Goal: Task Accomplishment & Management: Use online tool/utility

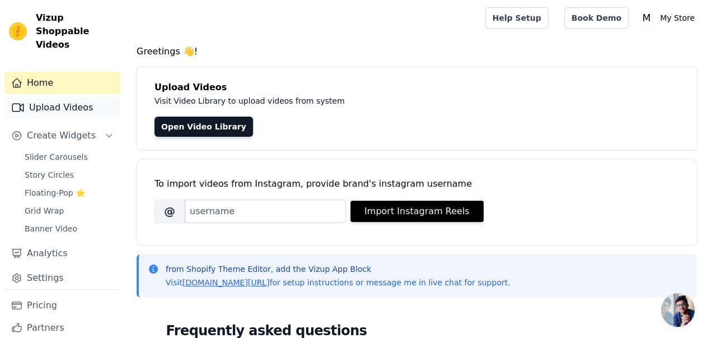
click at [81, 100] on link "Upload Videos" at bounding box center [62, 107] width 116 height 22
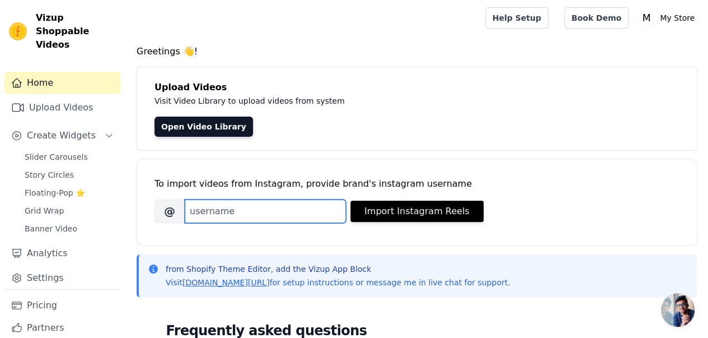
click at [283, 208] on input "Brand's Instagram Username" at bounding box center [265, 211] width 161 height 24
click at [227, 215] on input "pr" at bounding box center [265, 211] width 161 height 24
click at [251, 211] on input "pr" at bounding box center [265, 211] width 161 height 24
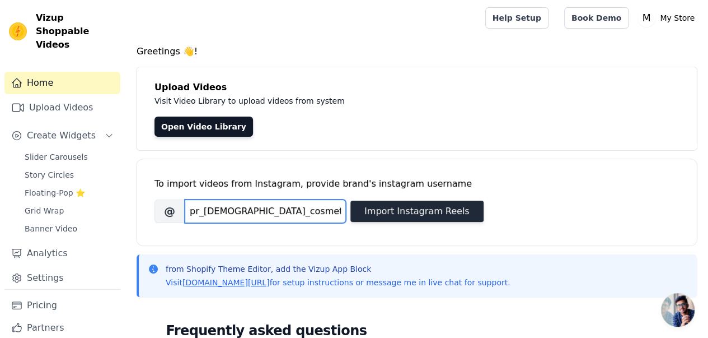
type input "pr_[DEMOGRAPHIC_DATA]_cosmetics"
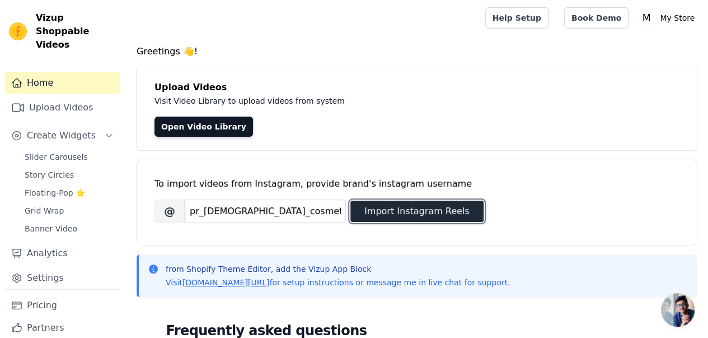
click at [379, 213] on button "Import Instagram Reels" at bounding box center [417, 211] width 133 height 21
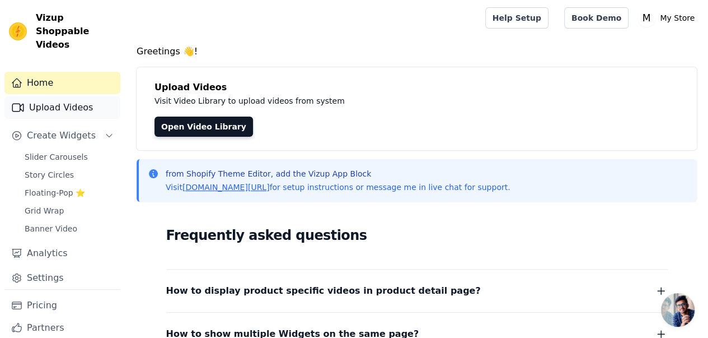
click at [95, 96] on link "Upload Videos" at bounding box center [62, 107] width 116 height 22
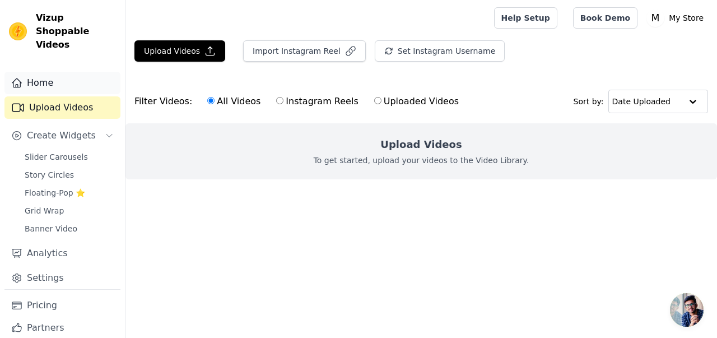
click at [66, 72] on link "Home" at bounding box center [62, 83] width 116 height 22
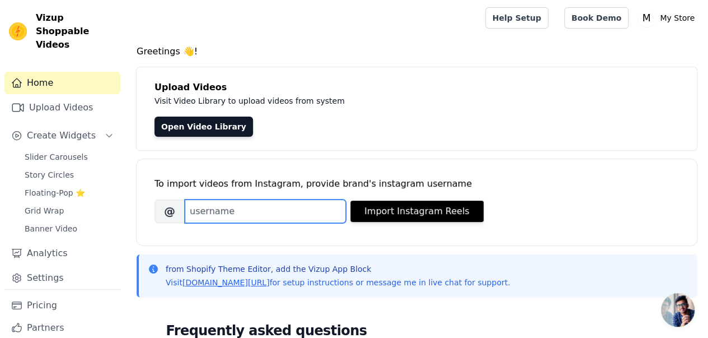
click at [258, 215] on input "Brand's Instagram Username" at bounding box center [265, 211] width 161 height 24
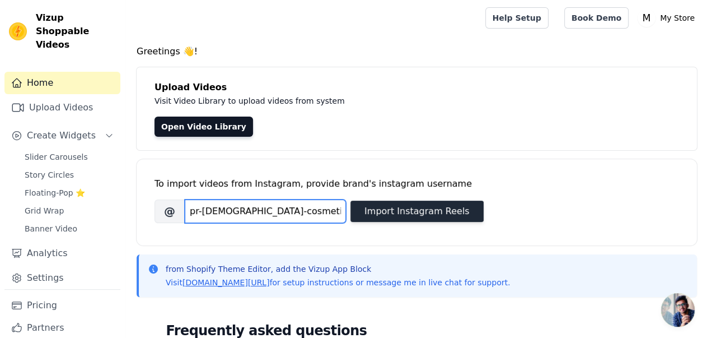
type input "pr-lady-cosmetics"
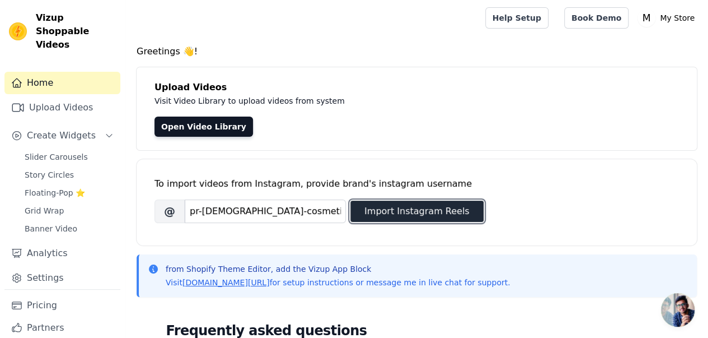
click at [384, 213] on button "Import Instagram Reels" at bounding box center [417, 211] width 133 height 21
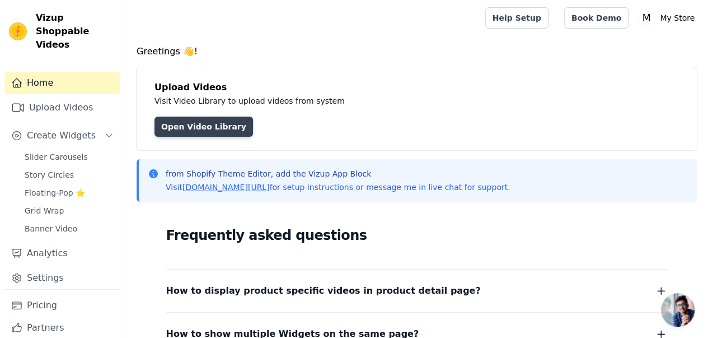
click at [218, 125] on link "Open Video Library" at bounding box center [204, 126] width 99 height 20
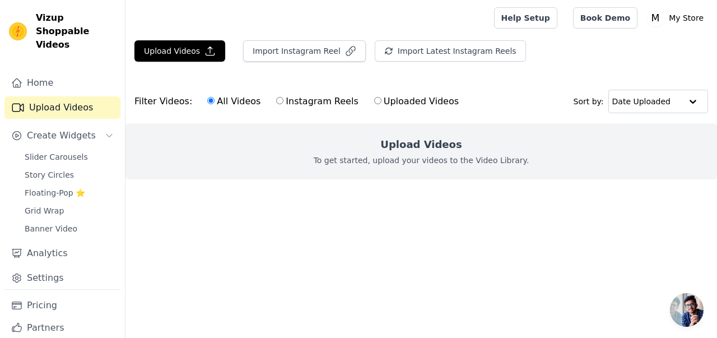
click at [276, 100] on input "Instagram Reels" at bounding box center [279, 100] width 7 height 7
radio input "true"
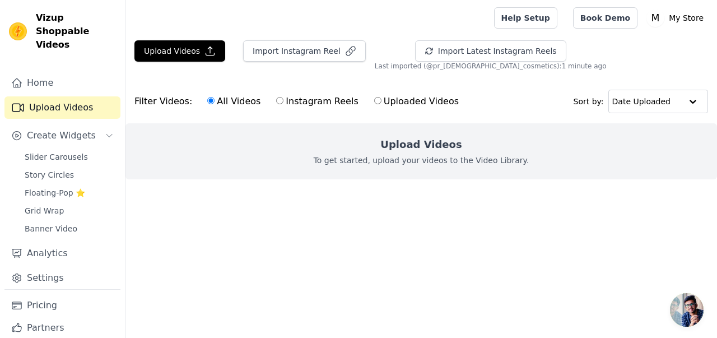
click at [276, 101] on input "Instagram Reels" at bounding box center [279, 100] width 7 height 7
radio input "true"
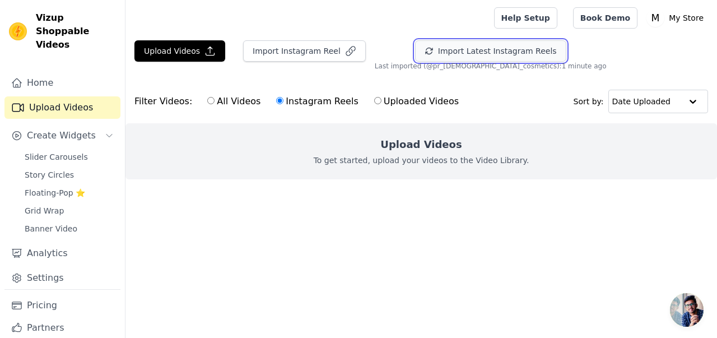
click at [425, 57] on button "Import Latest Instagram Reels" at bounding box center [490, 50] width 151 height 21
click at [649, 97] on input "text" at bounding box center [646, 101] width 69 height 22
click at [602, 184] on ul at bounding box center [420, 188] width 591 height 18
click at [207, 101] on input "All Videos" at bounding box center [210, 100] width 7 height 7
radio input "true"
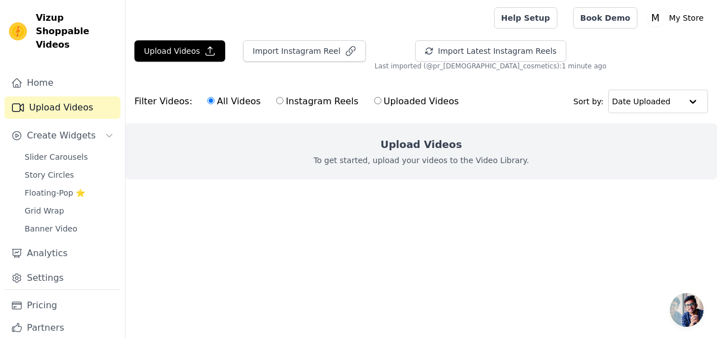
click at [374, 101] on input "Uploaded Videos" at bounding box center [377, 100] width 7 height 7
radio input "true"
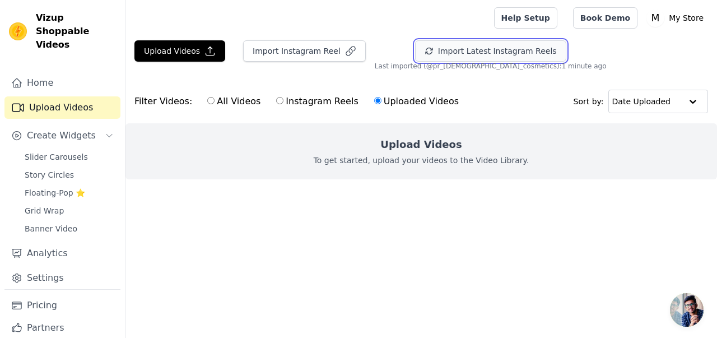
click at [415, 45] on button "Import Latest Instagram Reels" at bounding box center [490, 50] width 151 height 21
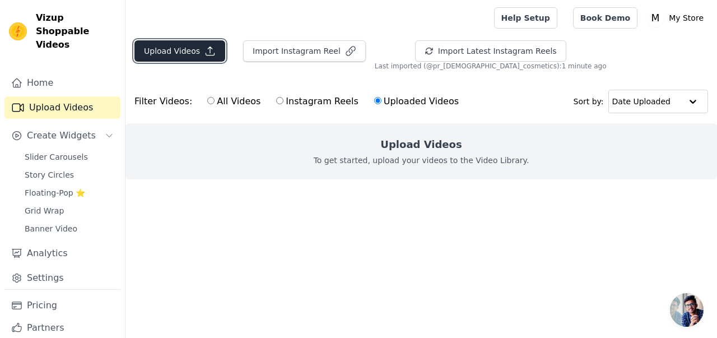
click at [204, 46] on icon "button" at bounding box center [209, 50] width 11 height 11
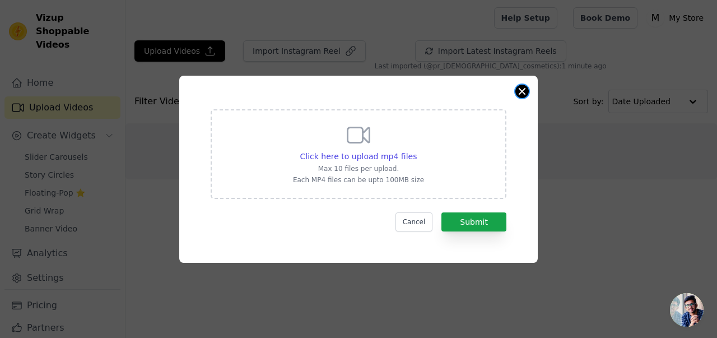
click at [520, 91] on button "Close modal" at bounding box center [521, 91] width 13 height 13
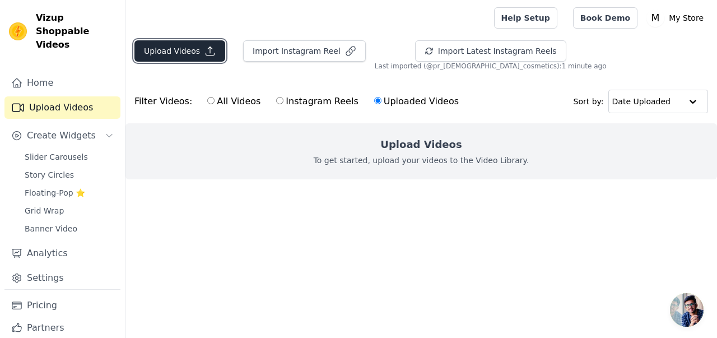
click at [204, 45] on icon "button" at bounding box center [209, 50] width 11 height 11
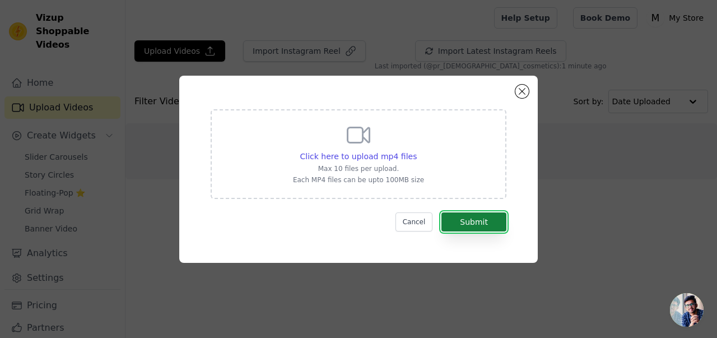
click at [472, 218] on button "Submit" at bounding box center [473, 221] width 65 height 19
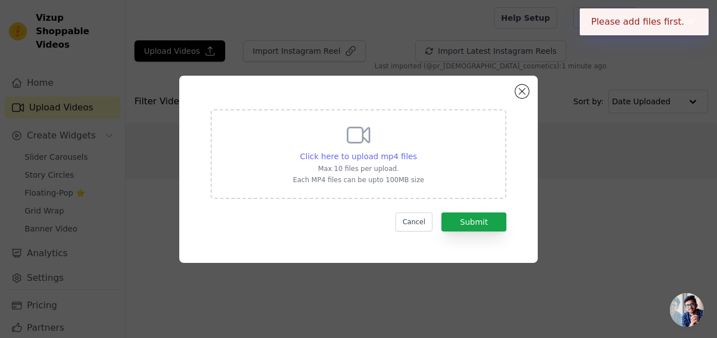
click at [371, 152] on span "Click here to upload mp4 files" at bounding box center [358, 156] width 117 height 9
click at [416, 151] on input "Click here to upload mp4 files Max 10 files per upload. Each MP4 files can be u…" at bounding box center [416, 150] width 1 height 1
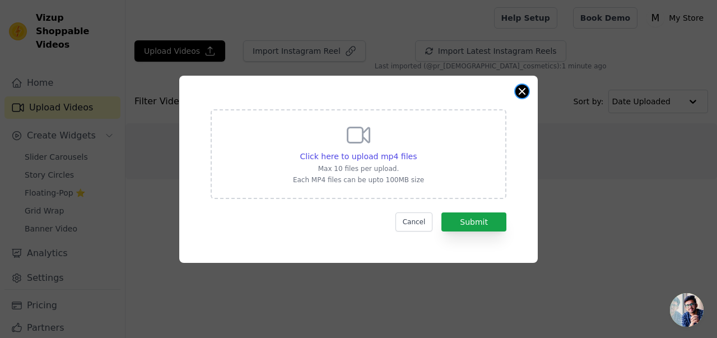
click at [522, 95] on button "Close modal" at bounding box center [521, 91] width 13 height 13
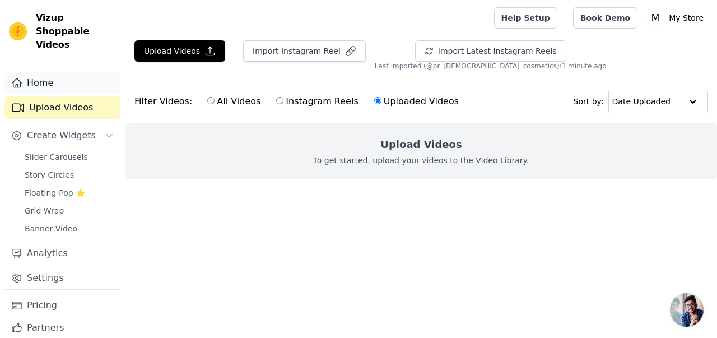
click at [88, 77] on link "Home" at bounding box center [62, 83] width 116 height 22
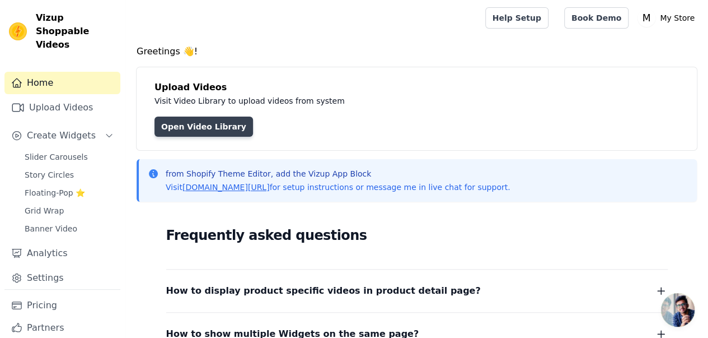
click at [189, 124] on link "Open Video Library" at bounding box center [204, 126] width 99 height 20
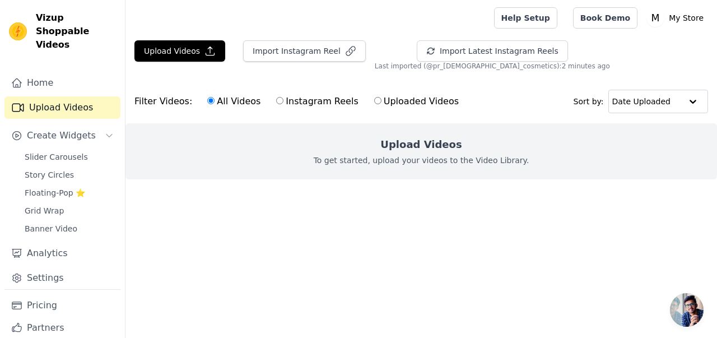
click at [402, 161] on p "To get started, upload your videos to the Video Library." at bounding box center [422, 160] width 216 height 11
click at [276, 100] on input "Instagram Reels" at bounding box center [279, 100] width 7 height 7
radio input "true"
click at [374, 97] on label "Uploaded Videos" at bounding box center [417, 101] width 86 height 15
click at [374, 97] on input "Uploaded Videos" at bounding box center [377, 100] width 7 height 7
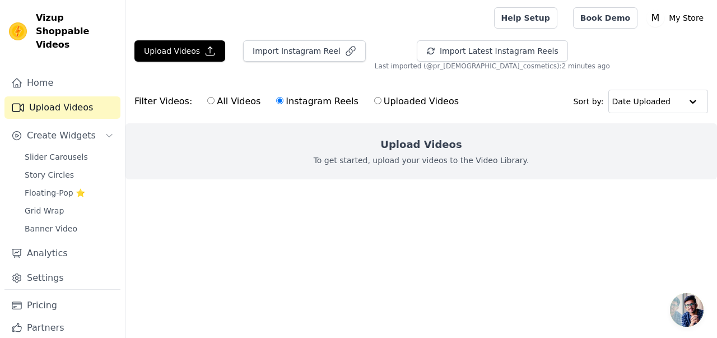
radio input "true"
click at [207, 100] on input "All Videos" at bounding box center [210, 100] width 7 height 7
radio input "true"
click at [194, 41] on button "Upload Videos" at bounding box center [179, 50] width 91 height 21
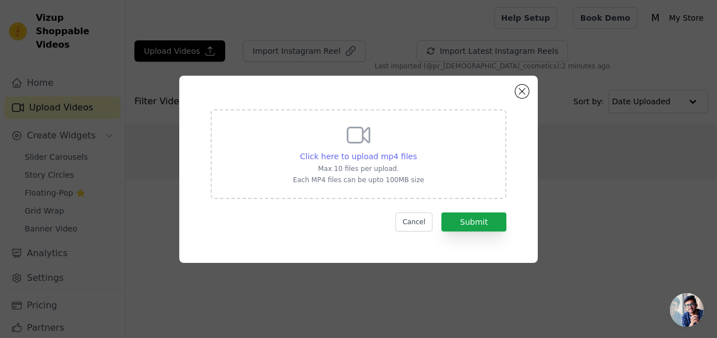
click at [372, 160] on span "Click here to upload mp4 files" at bounding box center [358, 156] width 117 height 9
click at [416, 151] on input "Click here to upload mp4 files Max 10 files per upload. Each MP4 files can be u…" at bounding box center [416, 150] width 1 height 1
type input "C:\fakepath\WhatsApp Video 2025-04-21 at 20.12.07_4e035411.mp4"
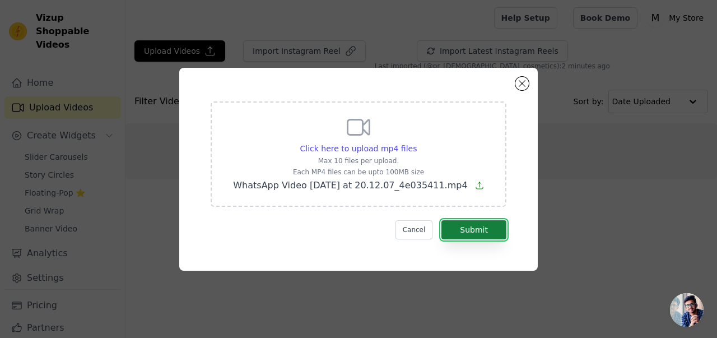
click at [478, 226] on button "Submit" at bounding box center [473, 229] width 65 height 19
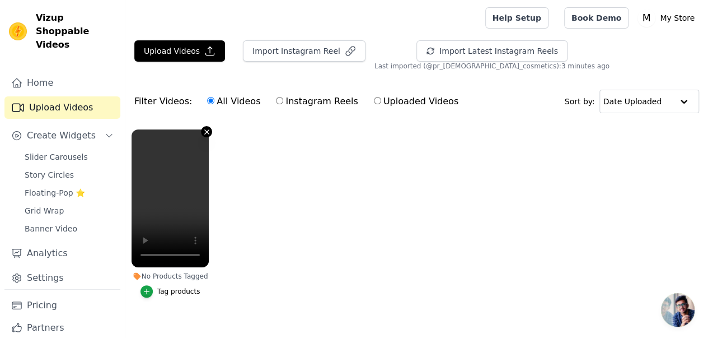
click at [203, 128] on icon "button" at bounding box center [207, 132] width 8 height 8
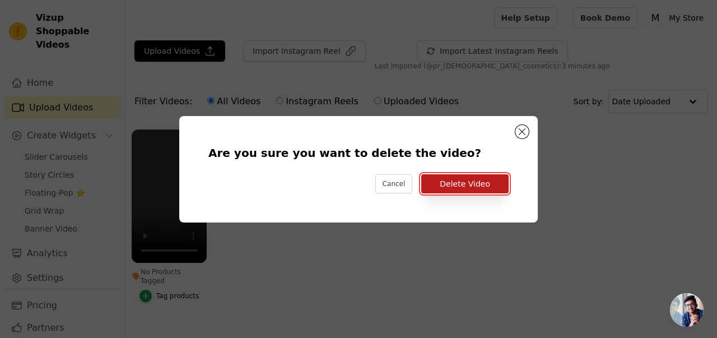
click at [487, 176] on button "Delete Video" at bounding box center [464, 183] width 87 height 19
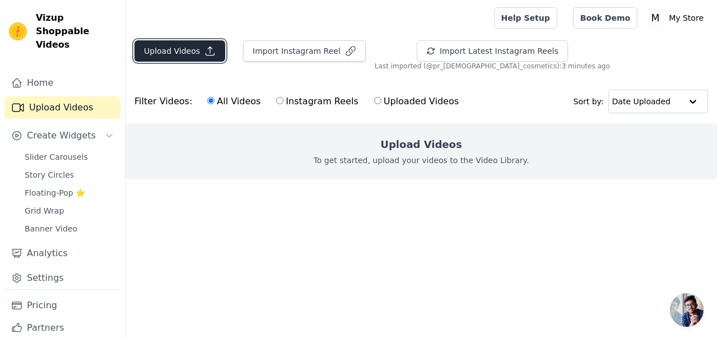
click at [171, 46] on button "Upload Videos" at bounding box center [179, 50] width 91 height 21
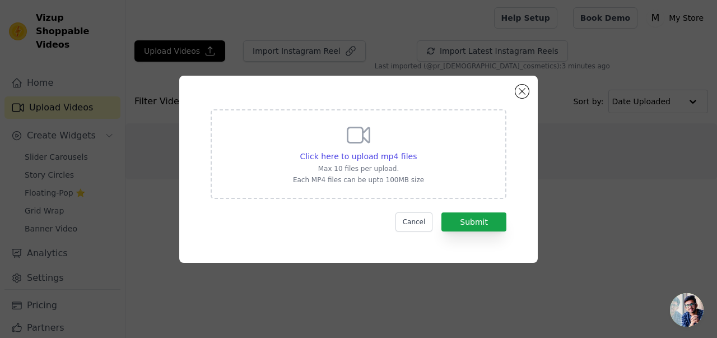
click at [351, 146] on icon at bounding box center [358, 135] width 27 height 27
click at [416, 150] on input "Click here to upload mp4 files Max 10 files per upload. Each MP4 files can be u…" at bounding box center [416, 150] width 1 height 1
type input "C:\fakepath\WhatsApp Video [DATE] 22.17.44_e6802593.mp4"
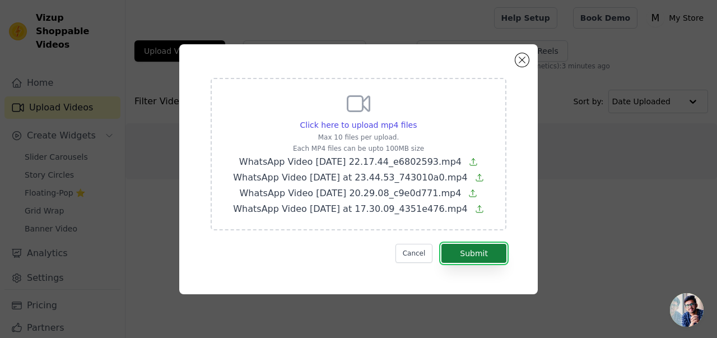
click at [481, 257] on button "Submit" at bounding box center [473, 253] width 65 height 19
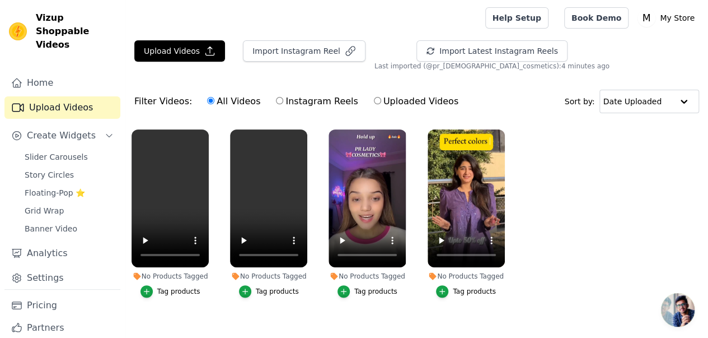
click at [469, 287] on div "Tag products" at bounding box center [474, 291] width 43 height 9
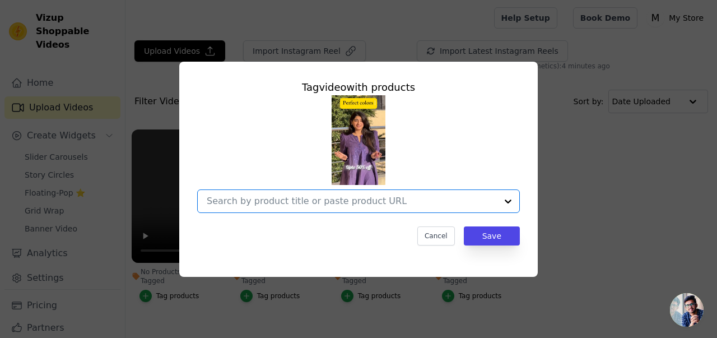
click at [410, 195] on input "No Products Tagged Tag video with products Option undefined, selected. Select i…" at bounding box center [352, 200] width 290 height 11
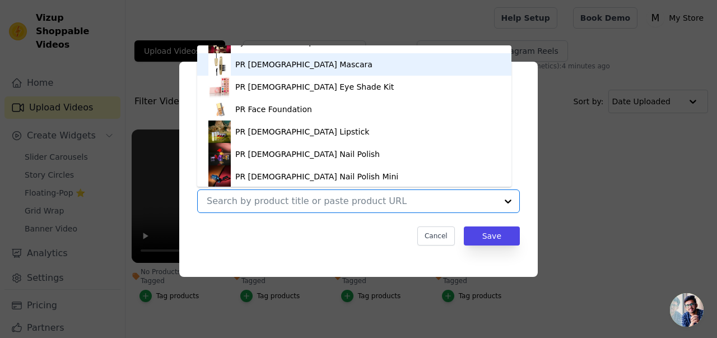
scroll to position [60, 0]
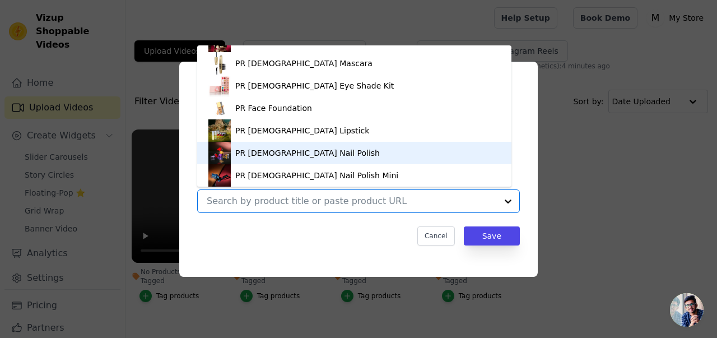
click at [323, 152] on div "PR [DEMOGRAPHIC_DATA] Nail Polish" at bounding box center [354, 153] width 292 height 22
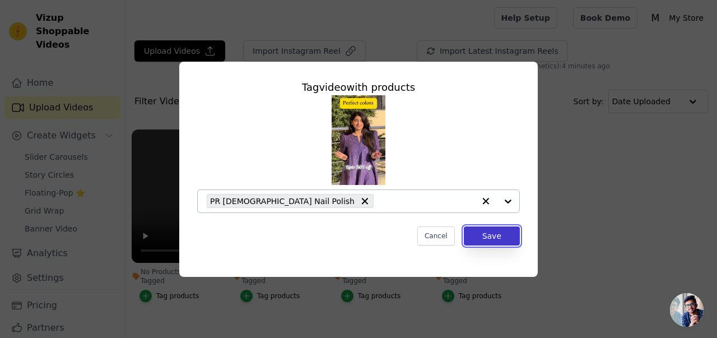
click at [498, 237] on button "Save" at bounding box center [492, 235] width 56 height 19
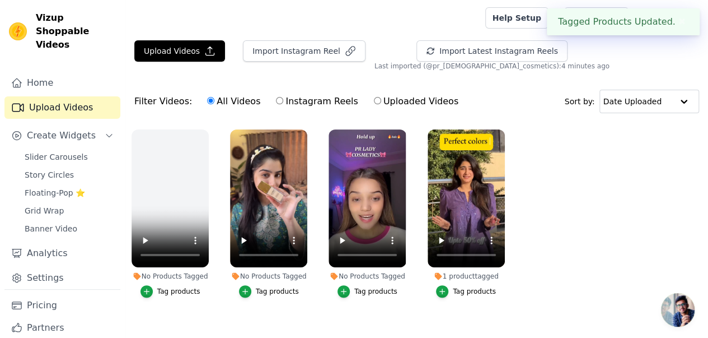
click at [374, 287] on div "Tag products" at bounding box center [376, 291] width 43 height 9
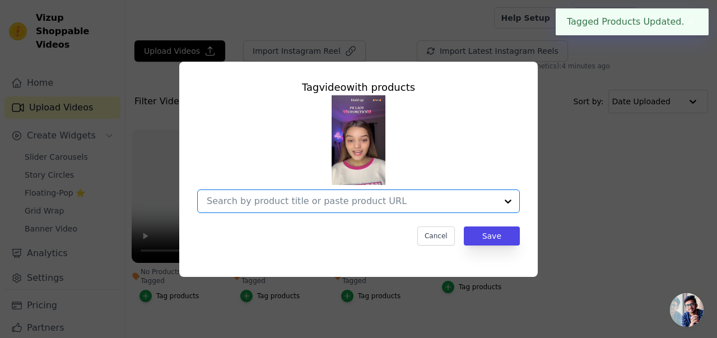
click at [353, 197] on input "No Products Tagged Tag video with products Option undefined, selected. Select i…" at bounding box center [352, 200] width 290 height 11
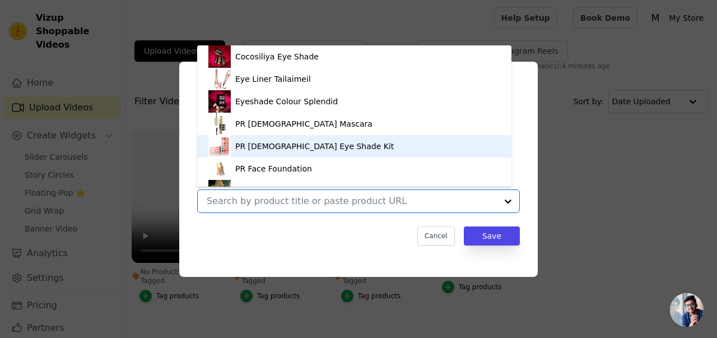
click at [335, 144] on div "PR [DEMOGRAPHIC_DATA] Eye Shade Kit" at bounding box center [354, 146] width 292 height 22
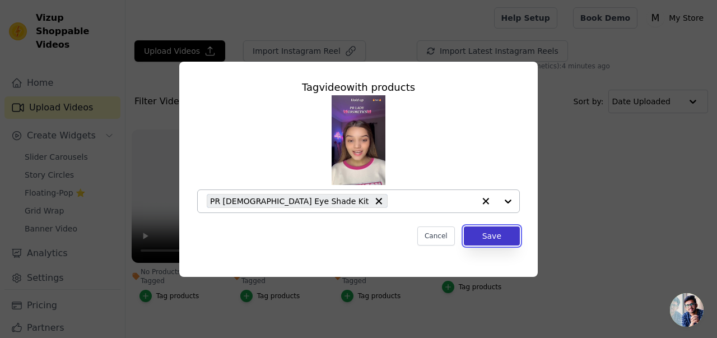
click at [495, 230] on button "Save" at bounding box center [492, 235] width 56 height 19
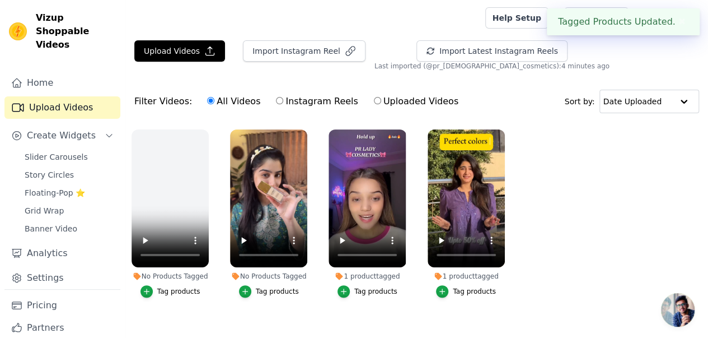
click at [257, 287] on div "Tag products" at bounding box center [277, 291] width 43 height 9
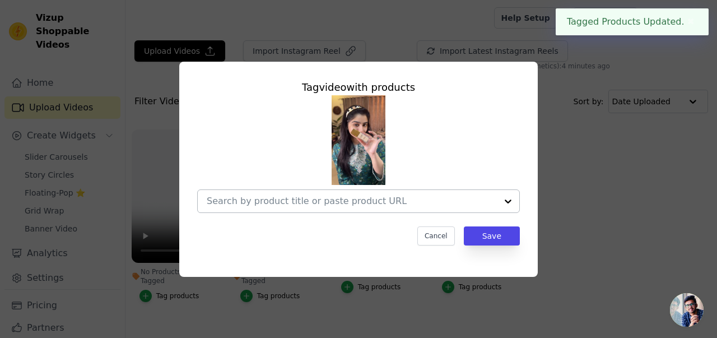
click at [328, 199] on input "No Products Tagged Tag video with products Cancel Save Tag products" at bounding box center [352, 200] width 290 height 11
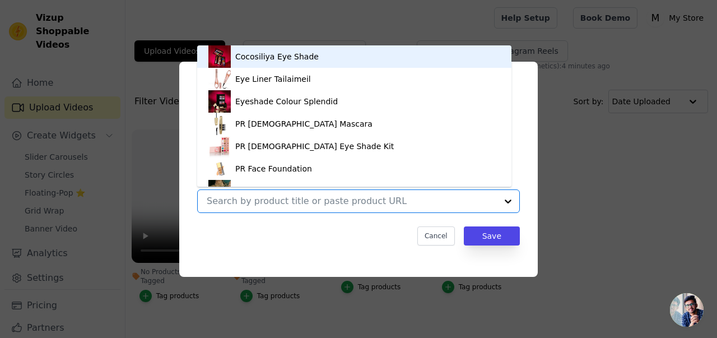
scroll to position [16, 0]
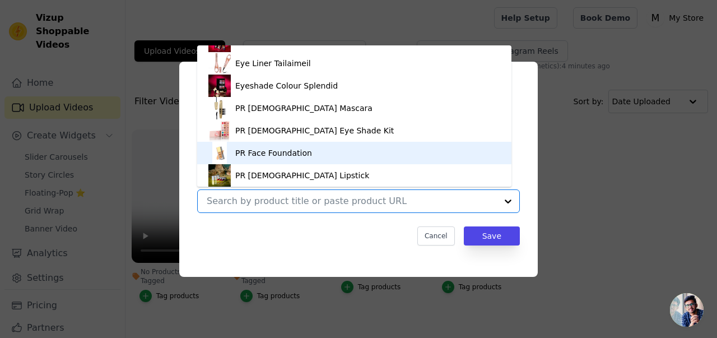
click at [315, 147] on div "PR Face Foundation" at bounding box center [354, 153] width 292 height 22
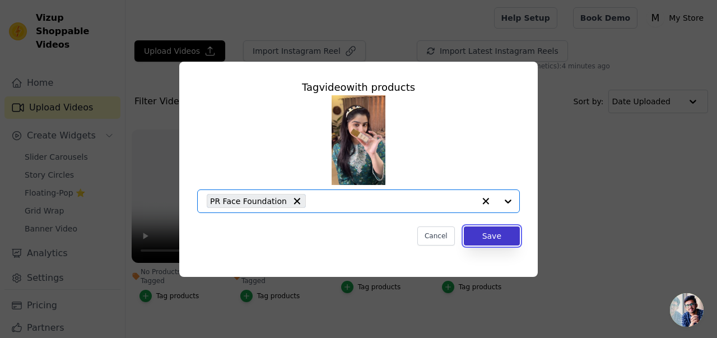
click at [481, 235] on button "Save" at bounding box center [492, 235] width 56 height 19
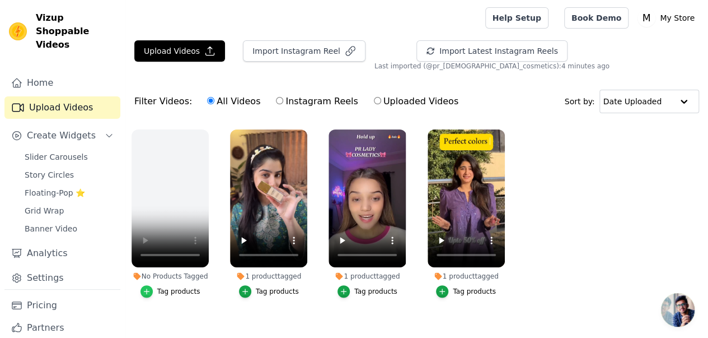
click at [146, 287] on icon "button" at bounding box center [147, 291] width 8 height 8
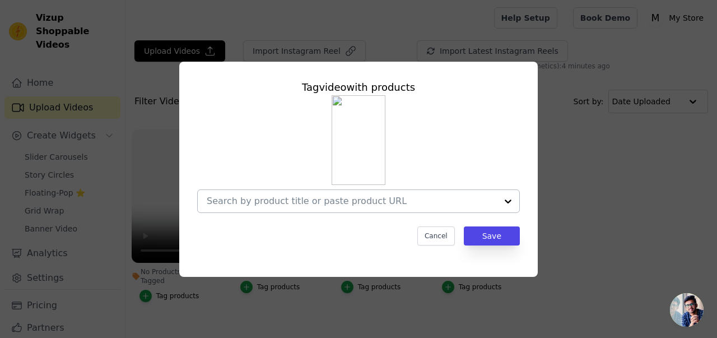
click at [288, 199] on input "No Products Tagged Tag video with products Cancel Save Tag products" at bounding box center [352, 200] width 290 height 11
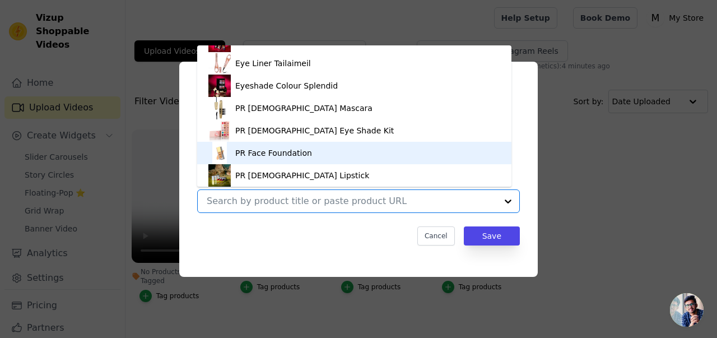
click at [285, 156] on div "PR Face Foundation" at bounding box center [273, 152] width 77 height 11
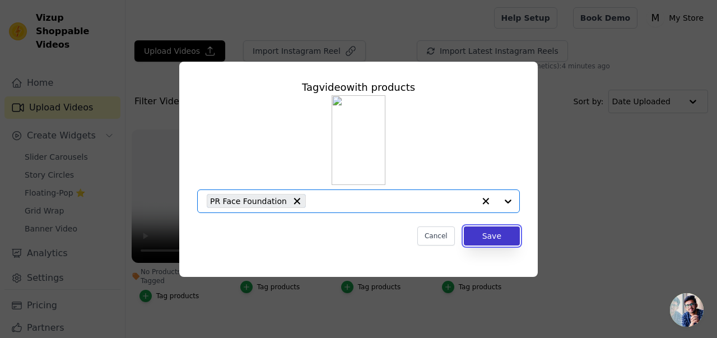
click at [494, 232] on button "Save" at bounding box center [492, 235] width 56 height 19
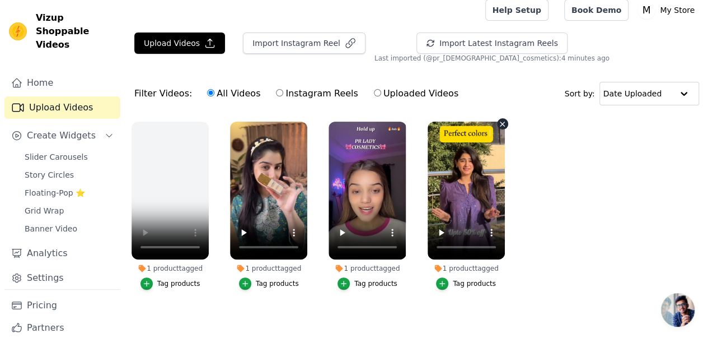
scroll to position [13, 0]
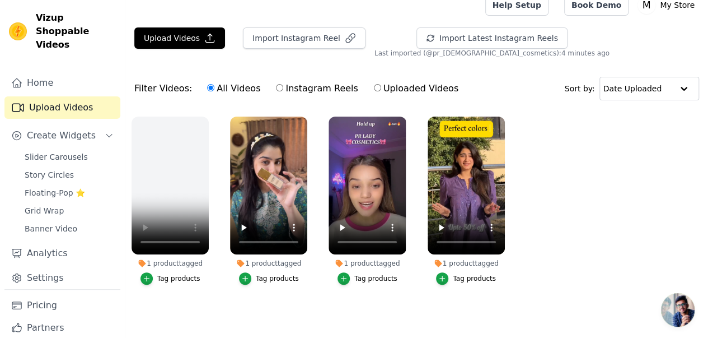
click at [609, 209] on ul "1 product tagged Tag products 1 product tagged Tag products 1 product tagged Ta…" at bounding box center [416, 211] width 583 height 203
click at [647, 205] on ul "1 product tagged Tag products 1 product tagged Tag products 1 product tagged Ta…" at bounding box center [416, 211] width 583 height 203
click at [52, 129] on span "Create Widgets" at bounding box center [61, 135] width 69 height 13
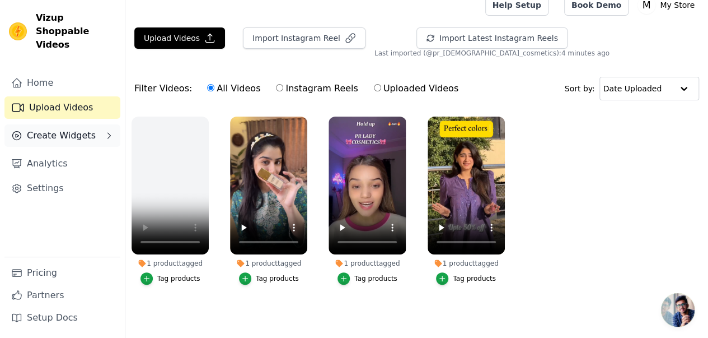
click at [77, 129] on span "Create Widgets" at bounding box center [61, 135] width 69 height 13
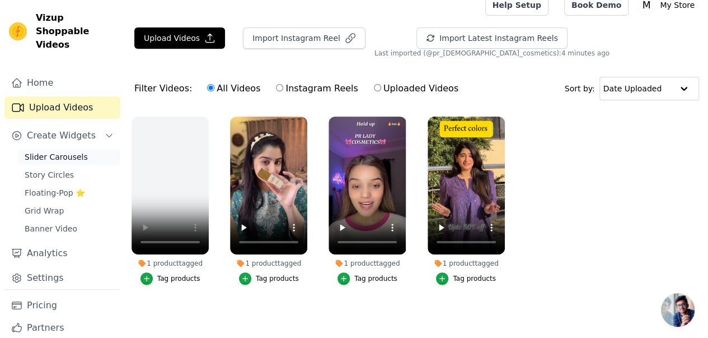
click at [71, 151] on span "Slider Carousels" at bounding box center [56, 156] width 63 height 11
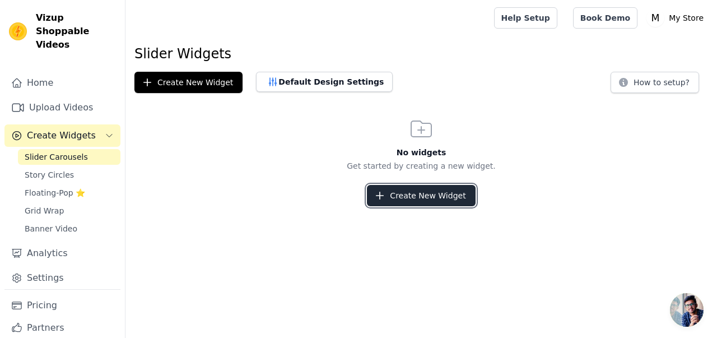
click at [424, 195] on button "Create New Widget" at bounding box center [421, 195] width 108 height 21
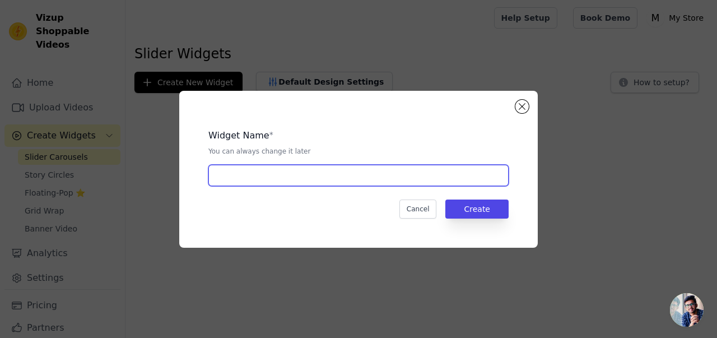
click at [409, 180] on input "text" at bounding box center [358, 175] width 300 height 21
type input "main"
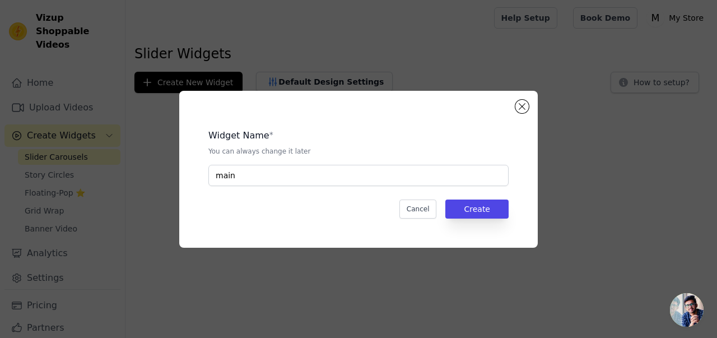
click at [474, 198] on div "Widget Name * You can always change it later main Cancel Create" at bounding box center [358, 169] width 323 height 121
click at [473, 204] on button "Create" at bounding box center [476, 208] width 63 height 19
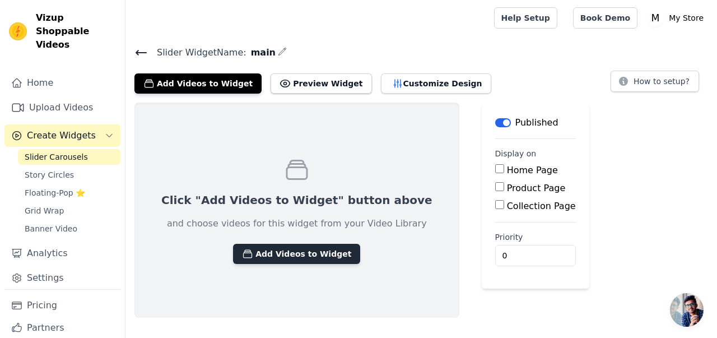
click at [292, 249] on button "Add Videos to Widget" at bounding box center [296, 254] width 127 height 20
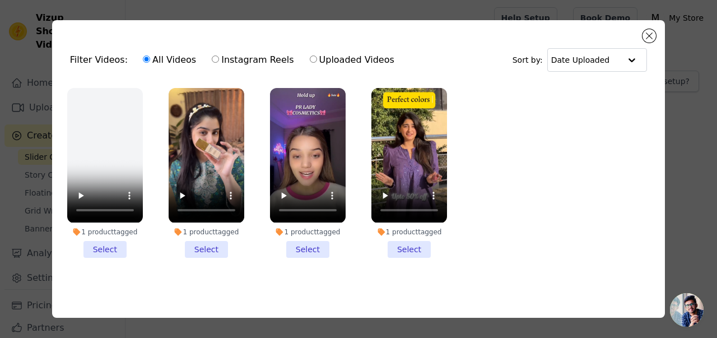
click at [407, 244] on li "1 product tagged Select" at bounding box center [409, 172] width 76 height 169
click at [0, 0] on input "1 product tagged Select" at bounding box center [0, 0] width 0 height 0
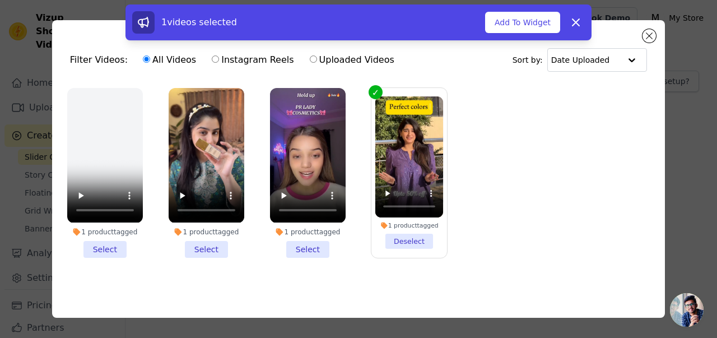
click at [310, 244] on li "1 product tagged Select" at bounding box center [308, 172] width 76 height 169
click at [0, 0] on input "1 product tagged Select" at bounding box center [0, 0] width 0 height 0
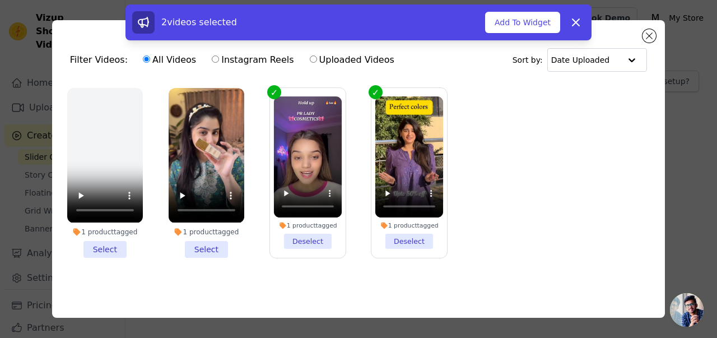
click at [203, 243] on li "1 product tagged Select" at bounding box center [207, 172] width 76 height 169
click at [0, 0] on input "1 product tagged Select" at bounding box center [0, 0] width 0 height 0
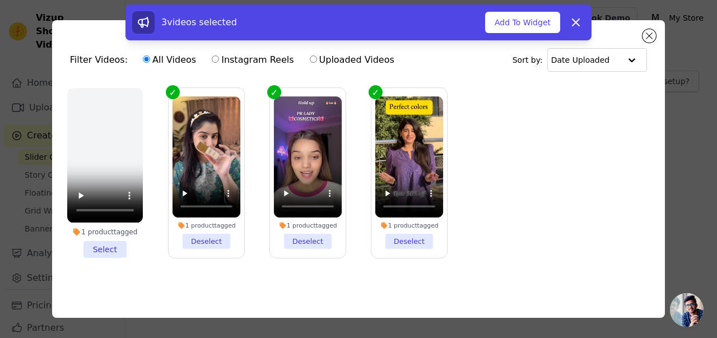
click at [114, 250] on li "1 product tagged Select" at bounding box center [105, 172] width 76 height 169
click at [0, 0] on input "1 product tagged Select" at bounding box center [0, 0] width 0 height 0
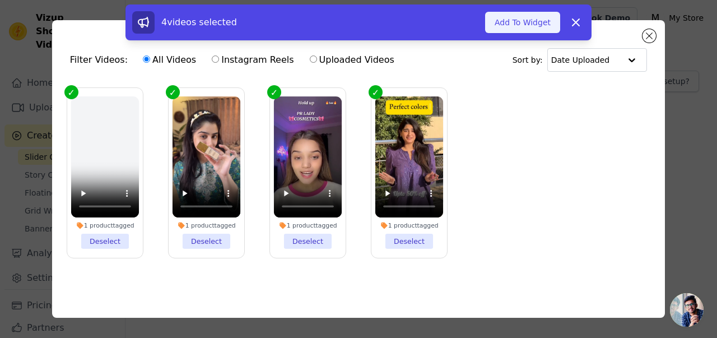
click at [524, 23] on button "Add To Widget" at bounding box center [522, 22] width 75 height 21
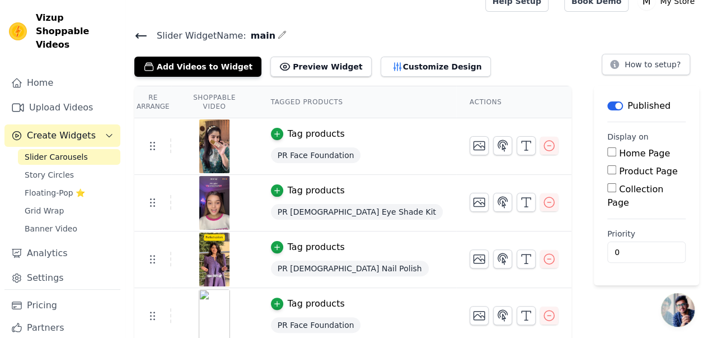
scroll to position [21, 0]
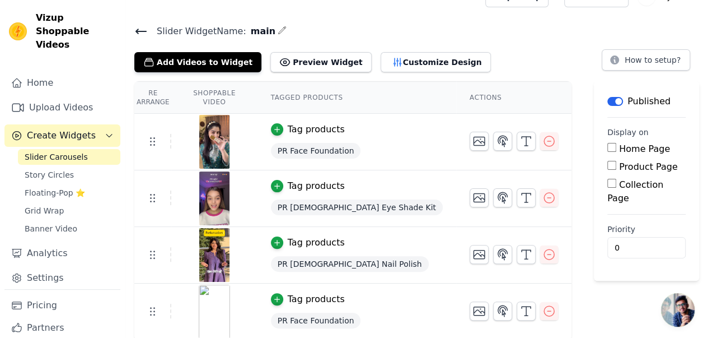
click at [608, 146] on input "Home Page" at bounding box center [612, 147] width 9 height 9
checkbox input "true"
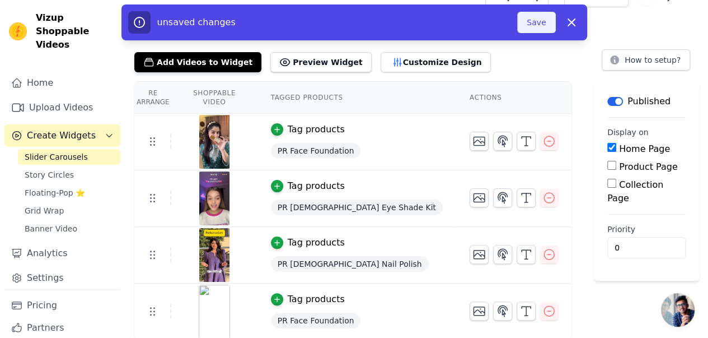
click at [542, 23] on button "Save" at bounding box center [536, 22] width 38 height 21
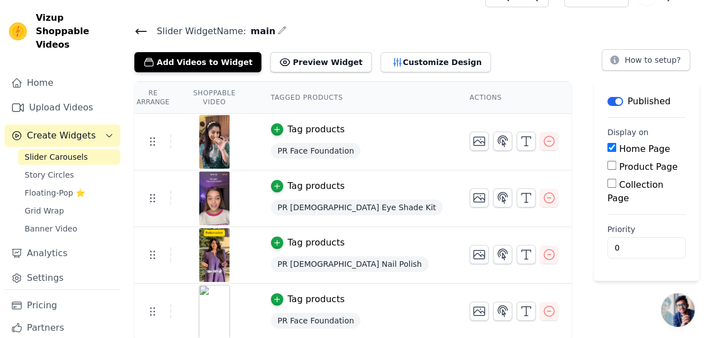
click at [139, 27] on icon at bounding box center [140, 31] width 13 height 13
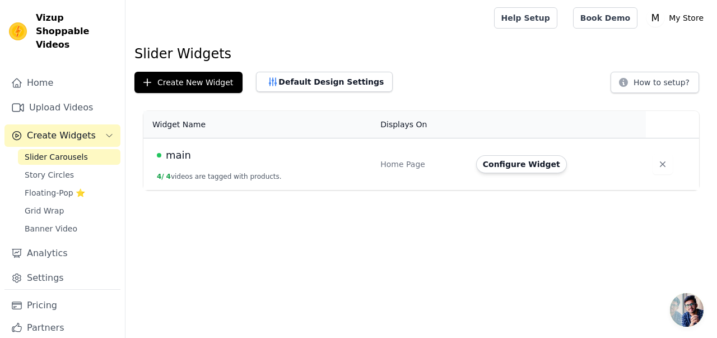
click at [64, 151] on span "Slider Carousels" at bounding box center [56, 156] width 63 height 11
click at [229, 173] on button "4 / 4 videos are tagged with products." at bounding box center [219, 176] width 125 height 9
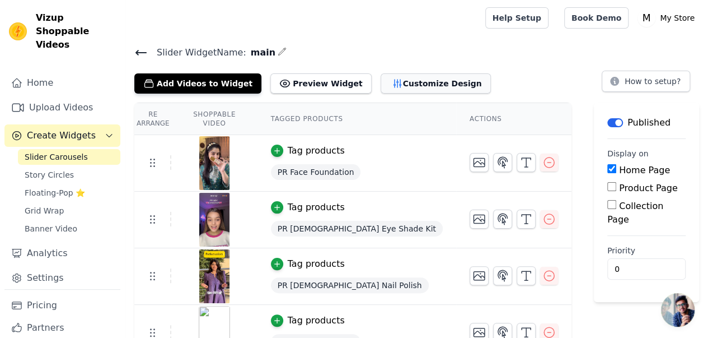
click at [393, 90] on button "Customize Design" at bounding box center [436, 83] width 110 height 20
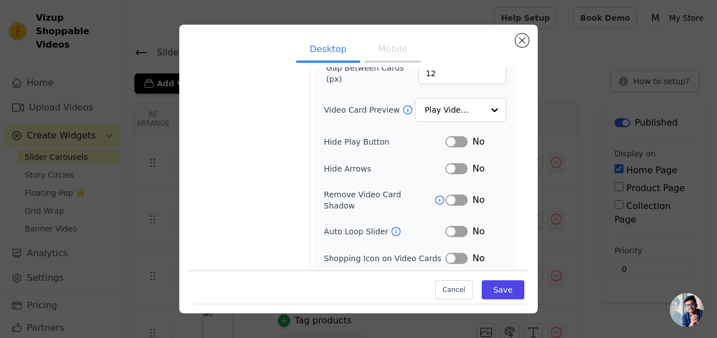
scroll to position [122, 0]
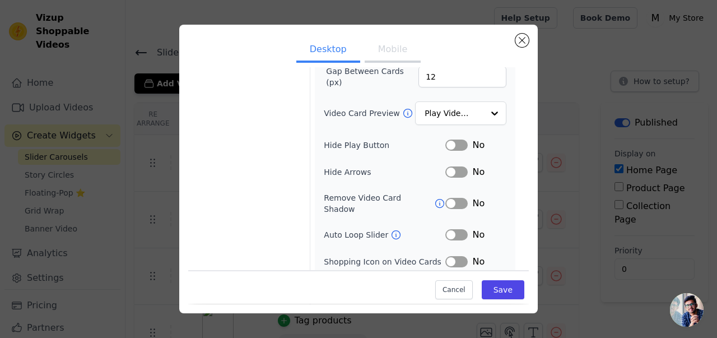
click at [455, 145] on button "Label" at bounding box center [456, 144] width 22 height 11
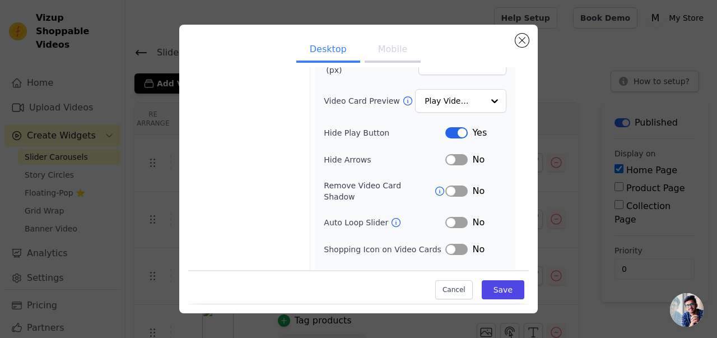
scroll to position [143, 0]
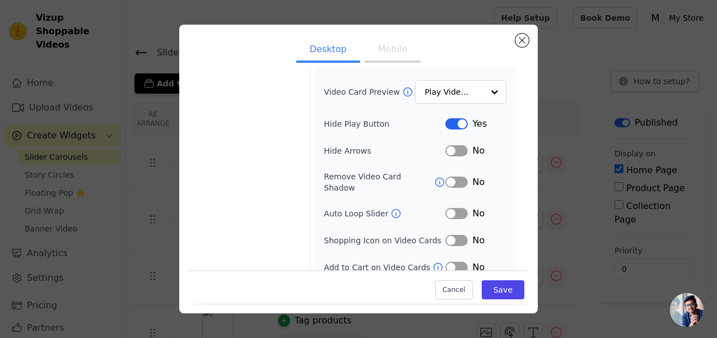
click at [386, 53] on button "Mobile" at bounding box center [393, 50] width 56 height 25
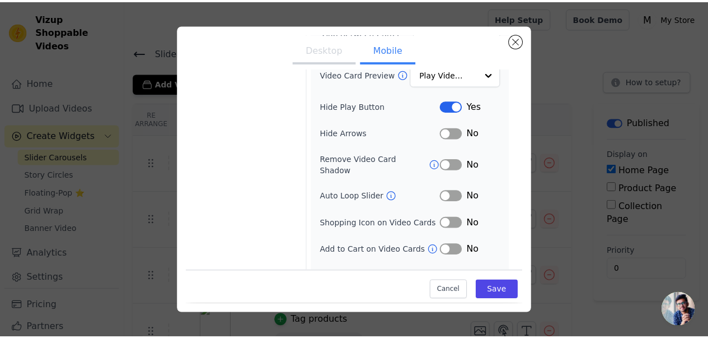
scroll to position [170, 0]
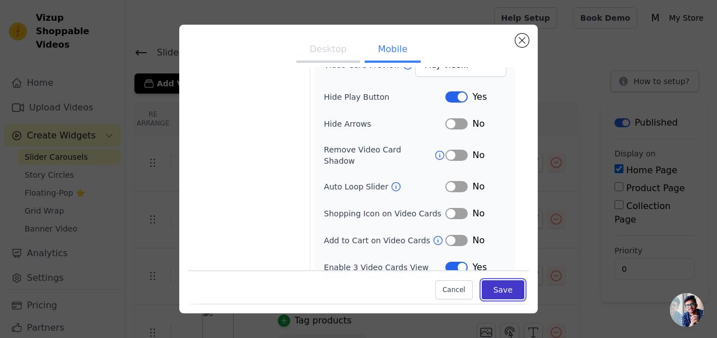
click at [492, 296] on button "Save" at bounding box center [503, 290] width 43 height 19
